Goal: Find specific page/section: Find specific page/section

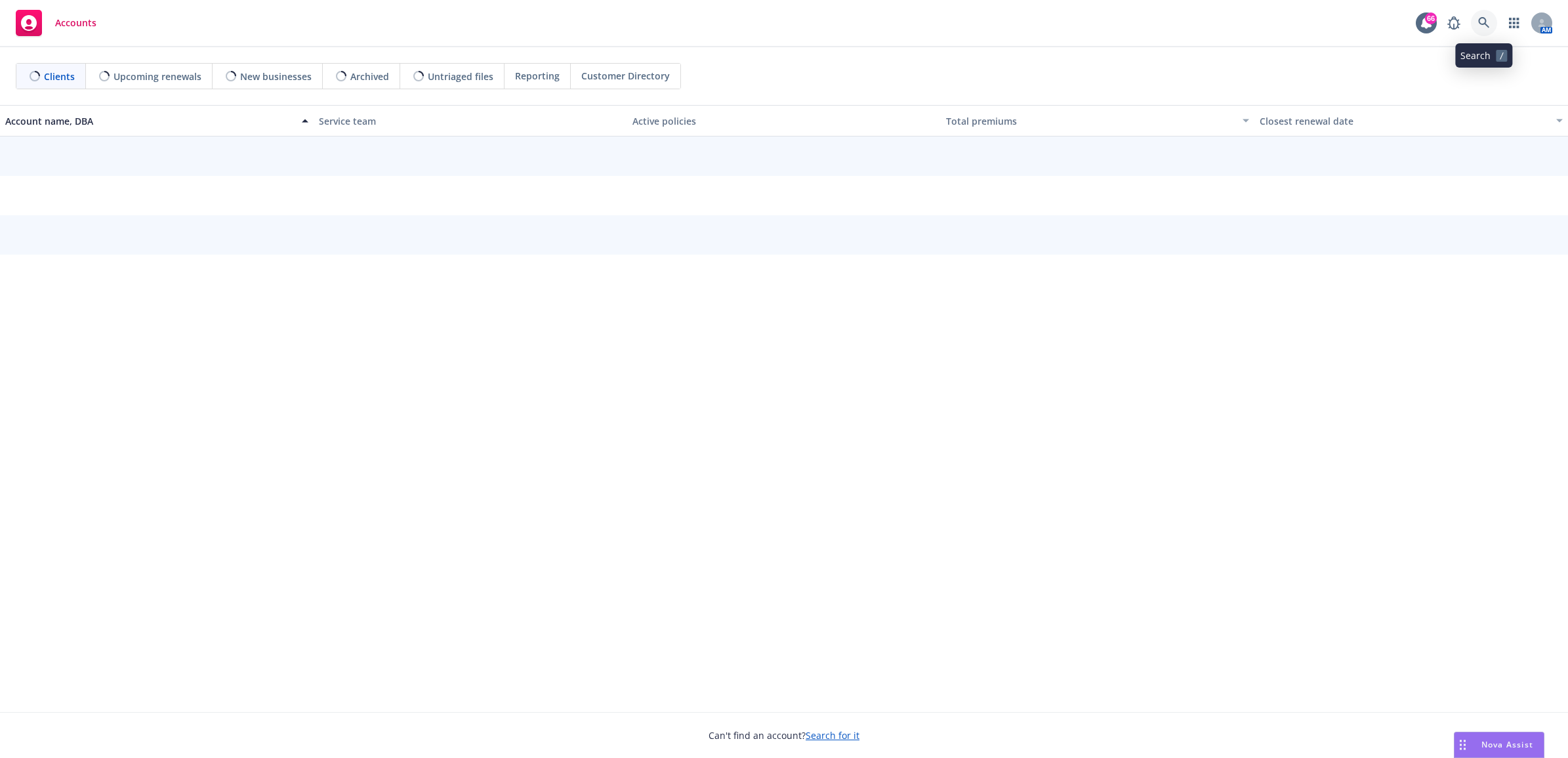
click at [1487, 20] on icon at bounding box center [1484, 23] width 12 height 12
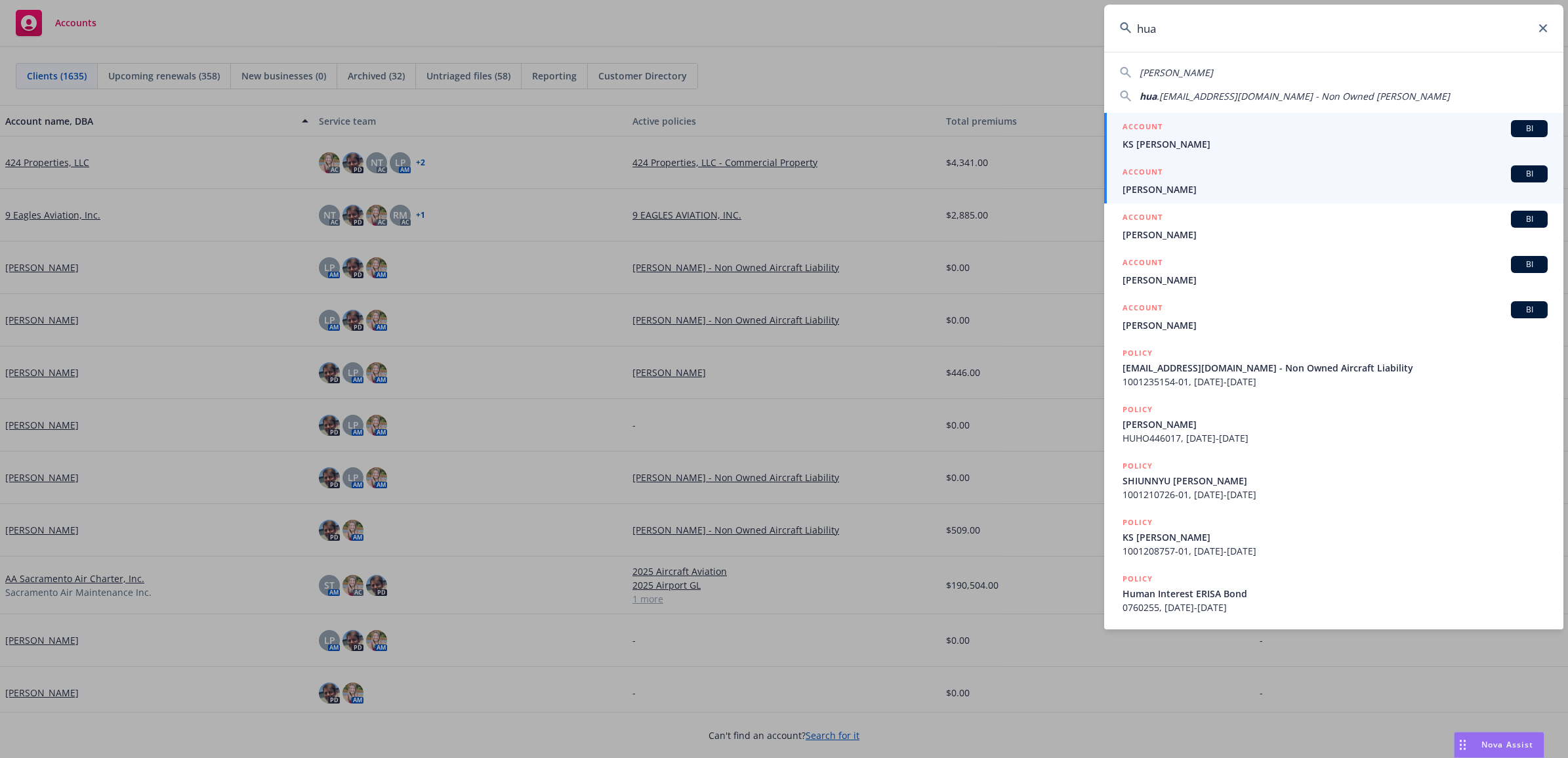
type input "hua"
click at [1218, 181] on div "ACCOUNT BI" at bounding box center [1335, 174] width 425 height 17
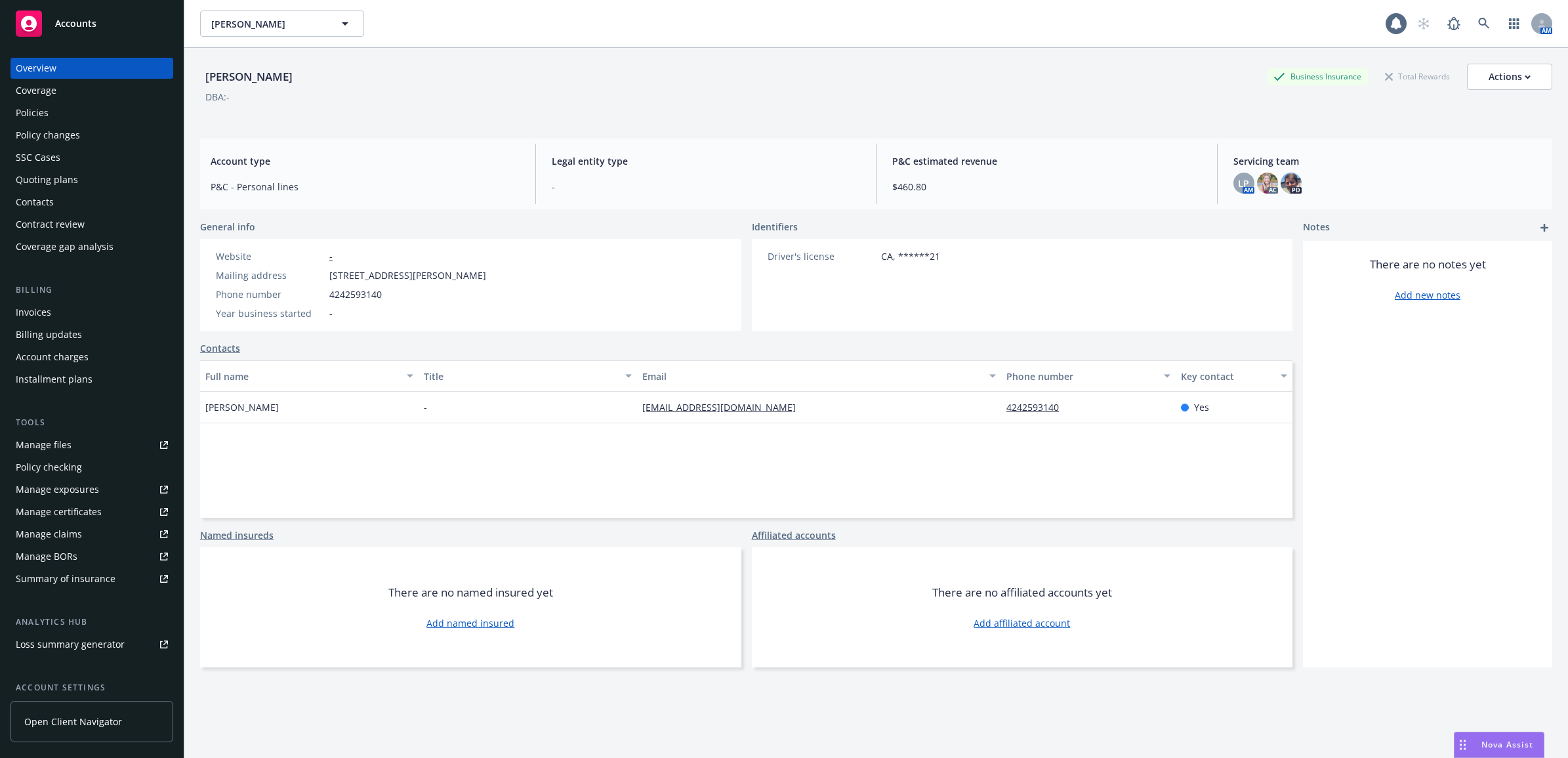
click at [40, 114] on div "Policies" at bounding box center [32, 112] width 33 height 21
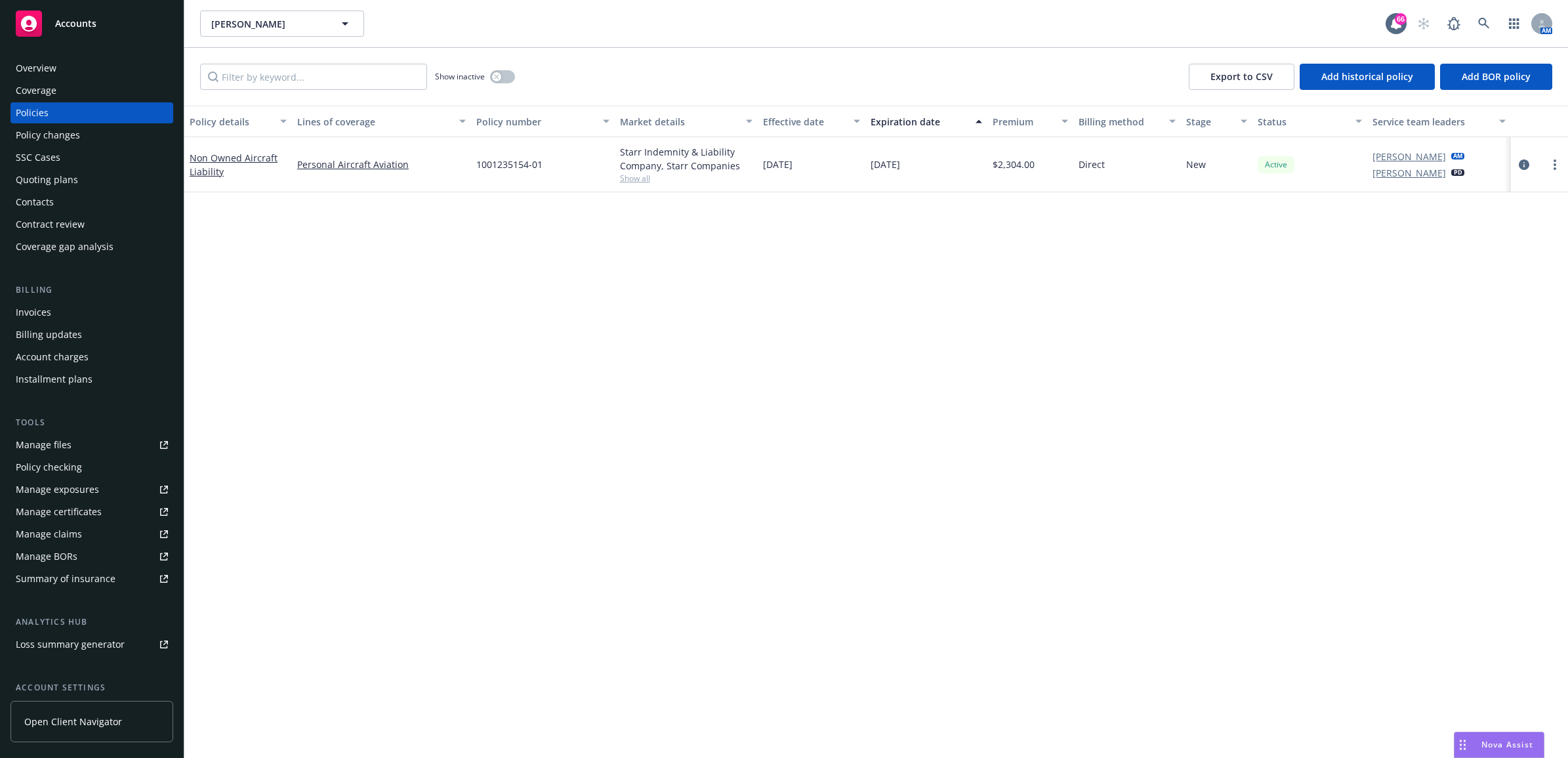
click at [34, 447] on div "Manage files" at bounding box center [44, 445] width 56 height 21
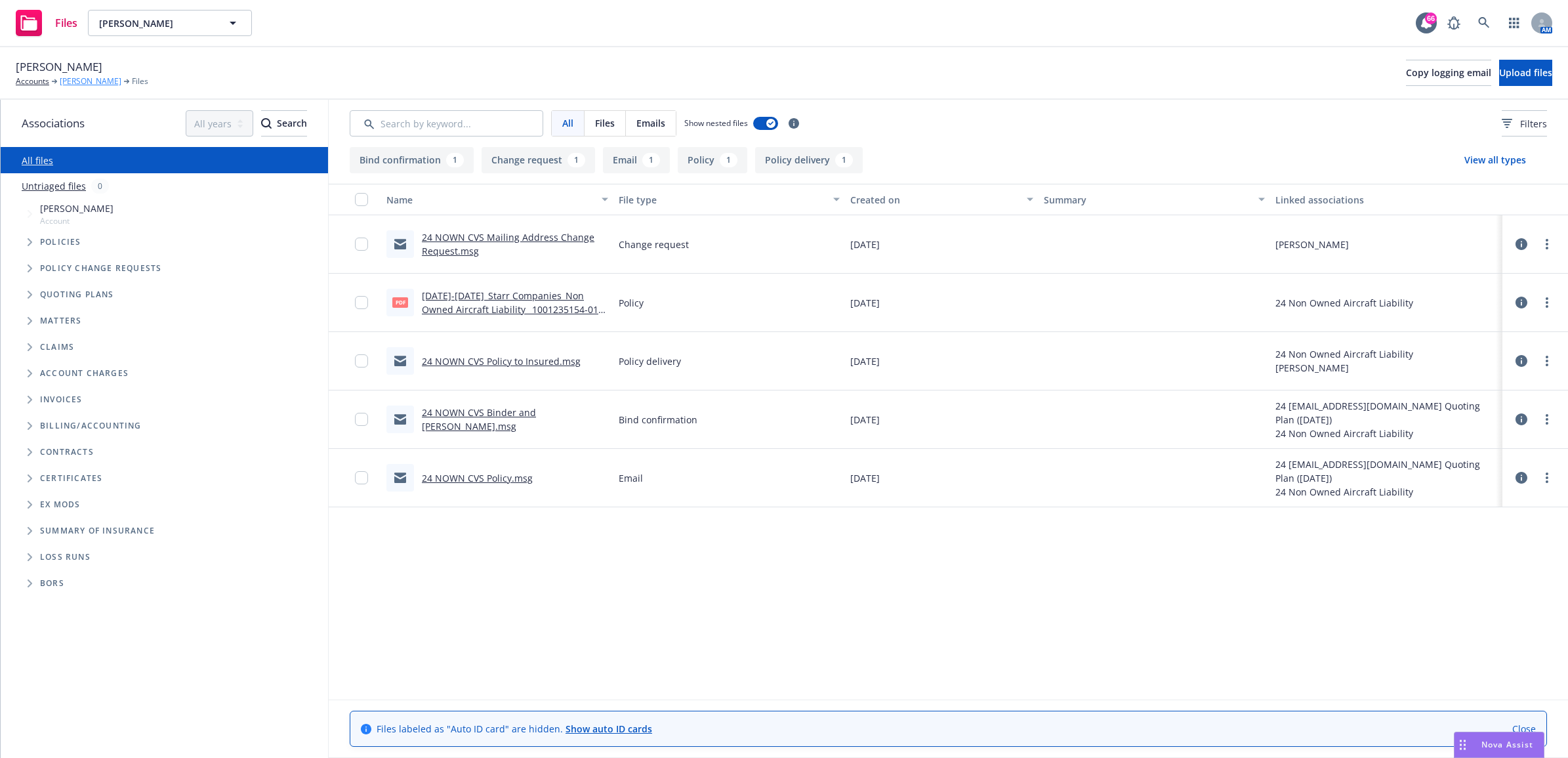
click at [86, 78] on link "[PERSON_NAME]" at bounding box center [91, 81] width 62 height 12
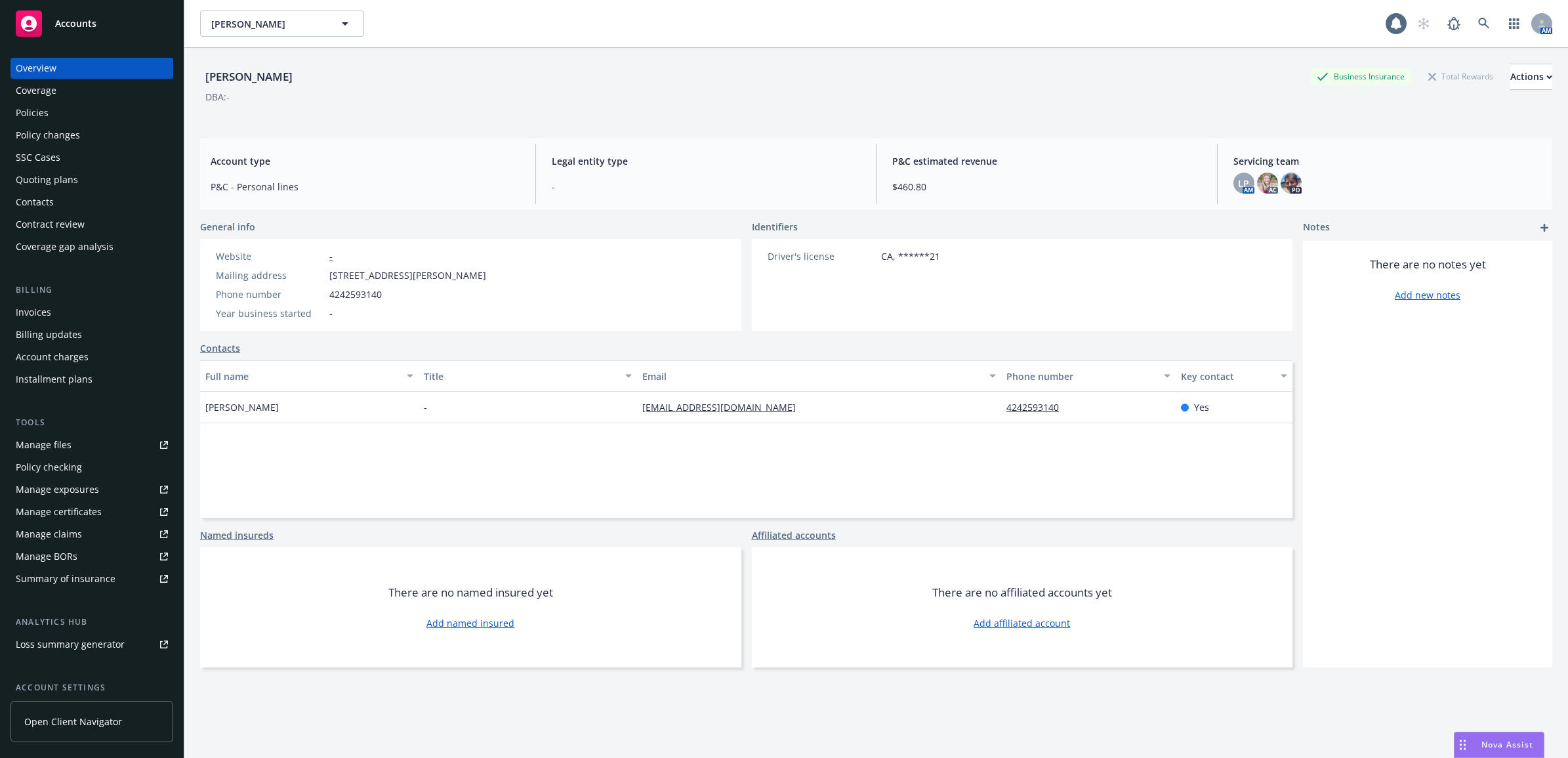
click at [68, 109] on div "Policies" at bounding box center [92, 112] width 153 height 21
